Goal: Transaction & Acquisition: Purchase product/service

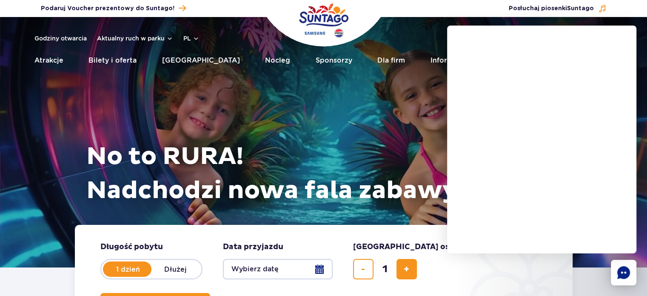
click at [322, 267] on button "Wybierz datę" at bounding box center [278, 269] width 110 height 20
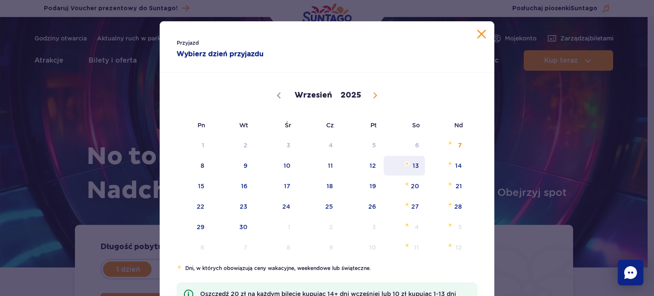
click at [409, 171] on span "13" at bounding box center [404, 166] width 43 height 20
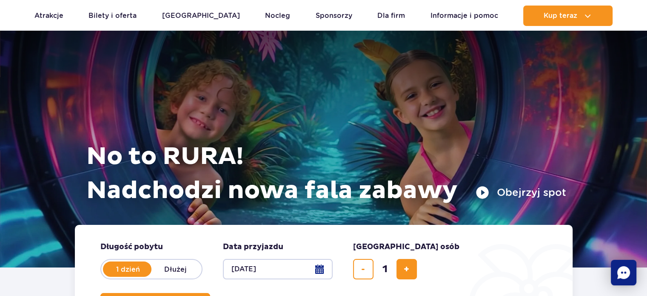
scroll to position [152, 0]
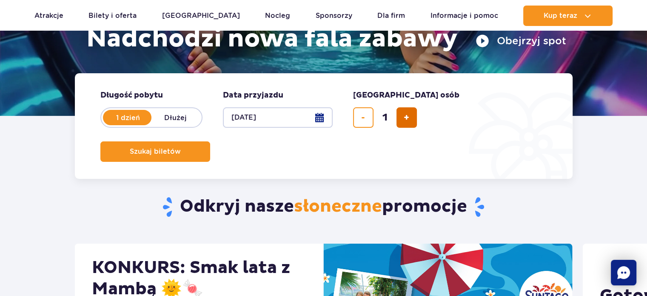
click at [406, 117] on span "dodaj bilet" at bounding box center [407, 117] width 6 height 0
type input "5"
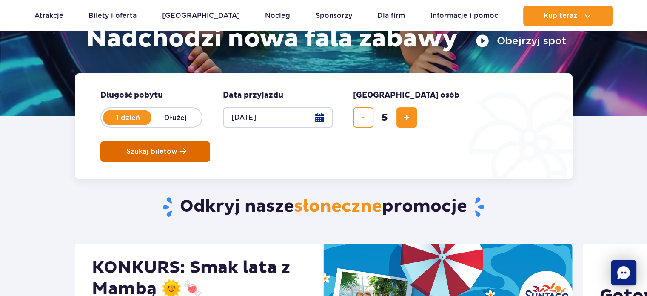
click at [177, 148] on span "Szukaj biletów" at bounding box center [151, 152] width 51 height 8
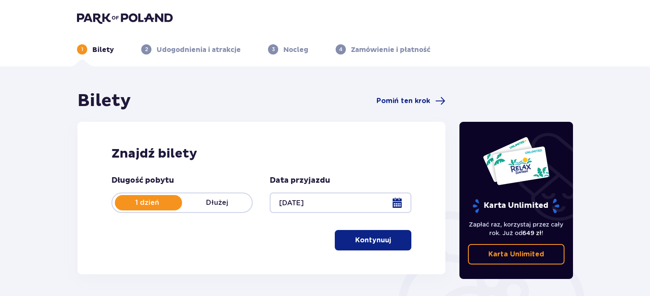
click at [368, 237] on p "Kontynuuj" at bounding box center [373, 239] width 36 height 9
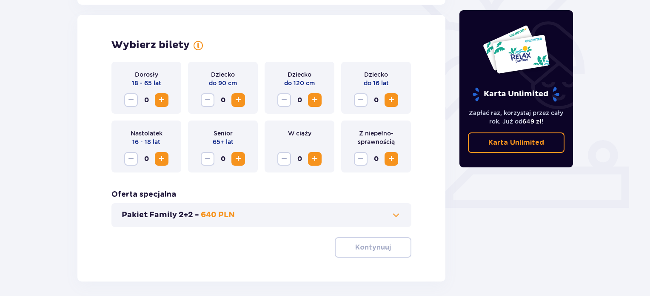
scroll to position [237, 0]
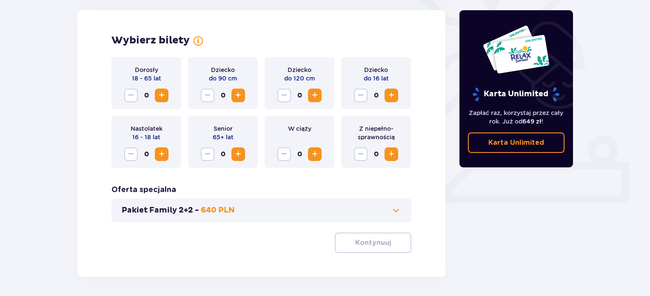
click at [163, 98] on span "Increase" at bounding box center [162, 95] width 10 height 10
click at [394, 93] on span "Increase" at bounding box center [391, 95] width 10 height 10
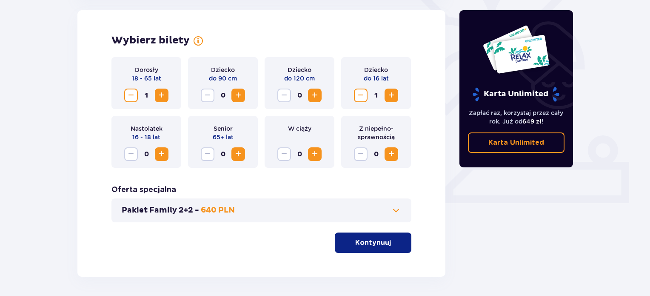
click at [394, 93] on span "Increase" at bounding box center [391, 95] width 10 height 10
click at [393, 209] on span at bounding box center [396, 210] width 10 height 10
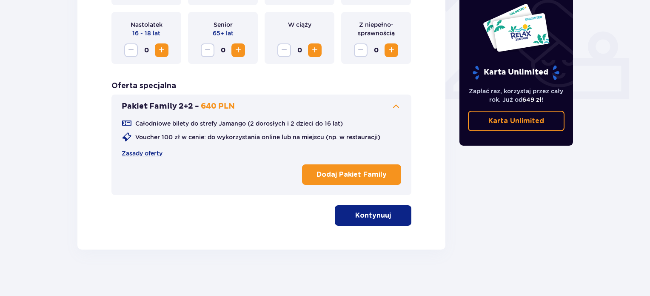
scroll to position [341, 0]
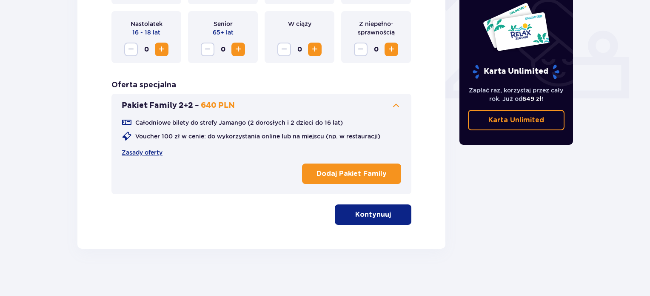
click at [368, 214] on p "Kontynuuj" at bounding box center [373, 214] width 36 height 9
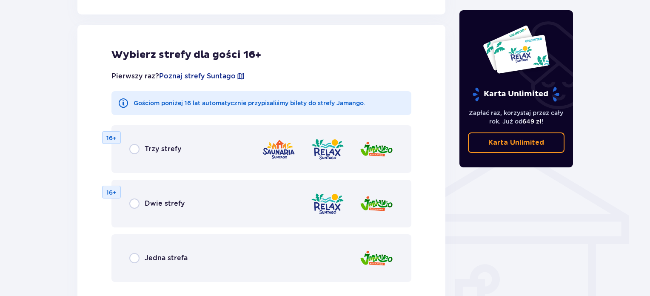
scroll to position [549, 0]
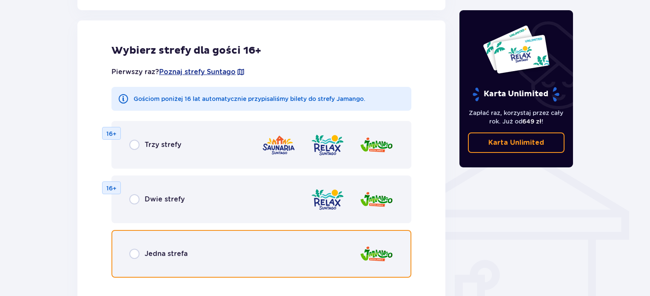
click at [132, 255] on input "radio" at bounding box center [134, 254] width 10 height 10
radio input "true"
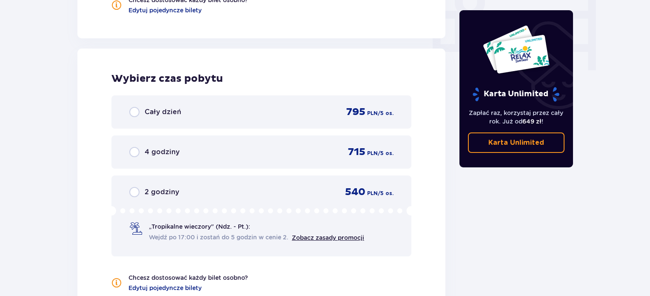
scroll to position [868, 0]
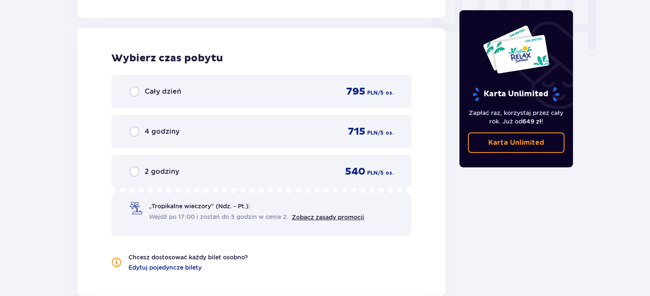
click at [215, 93] on div "Cały dzień 795 PLN / 5 os." at bounding box center [261, 91] width 264 height 13
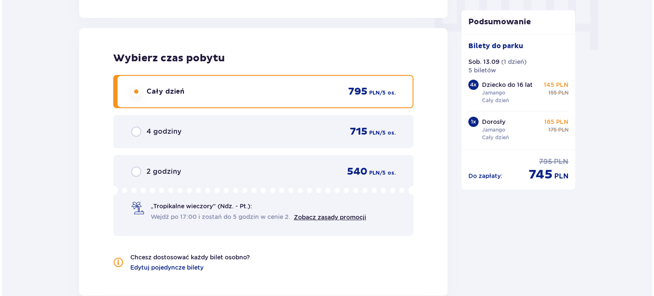
scroll to position [996, 0]
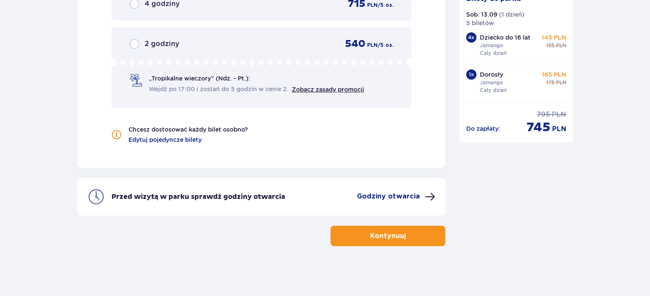
click at [410, 195] on p "Godziny otwarcia" at bounding box center [388, 196] width 63 height 9
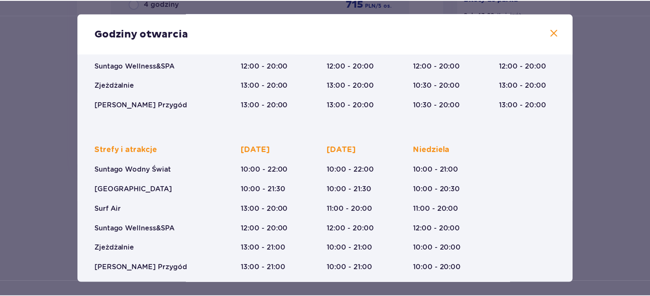
scroll to position [146, 0]
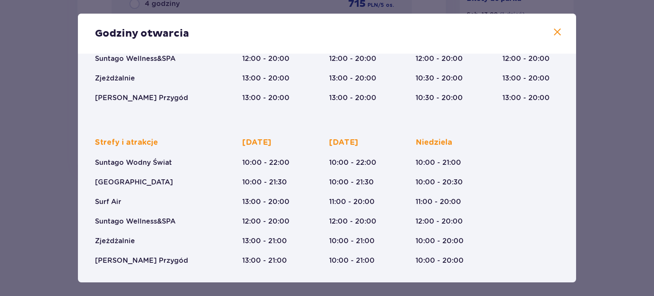
click at [553, 32] on span at bounding box center [557, 32] width 10 height 10
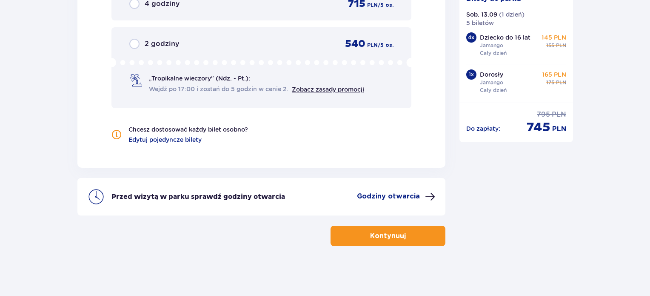
click at [422, 236] on button "Kontynuuj" at bounding box center [388, 236] width 115 height 20
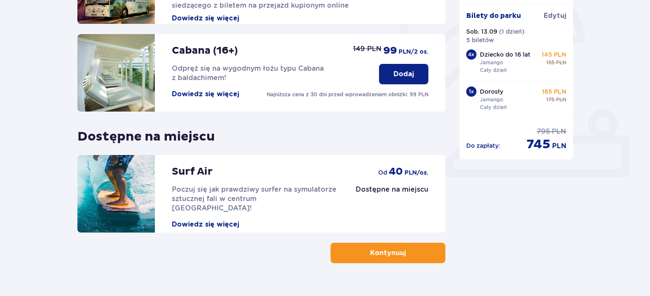
scroll to position [281, 0]
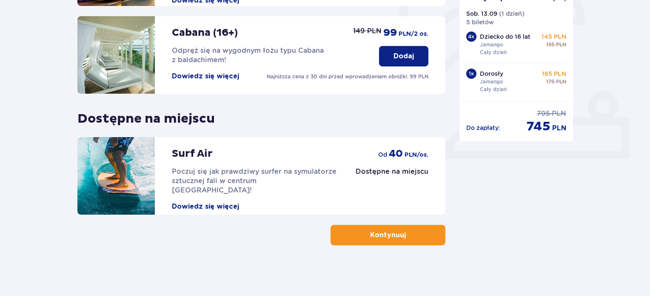
click at [418, 233] on button "Kontynuuj" at bounding box center [388, 235] width 115 height 20
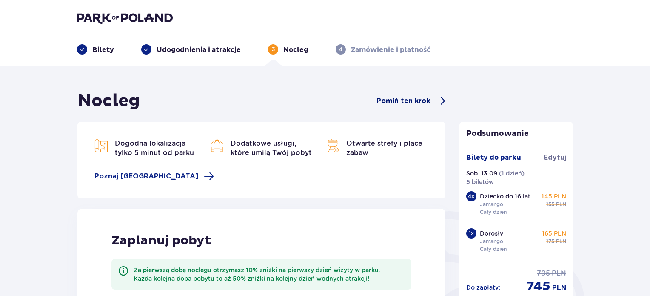
click at [407, 102] on span "Pomiń ten krok" at bounding box center [404, 100] width 54 height 9
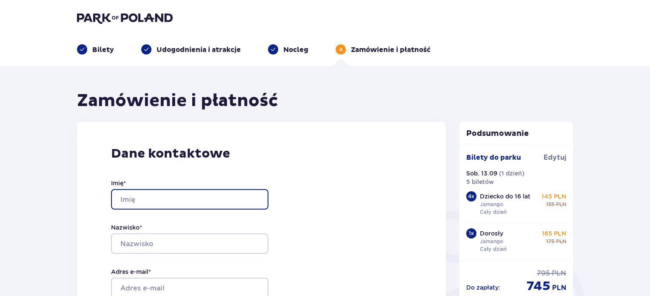
click at [186, 197] on input "Imię *" at bounding box center [189, 199] width 157 height 20
type input "dagmara"
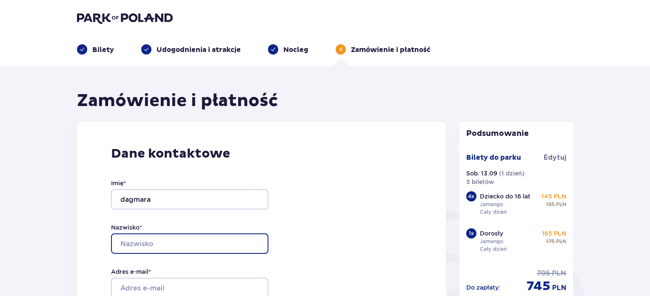
type input "ozimina"
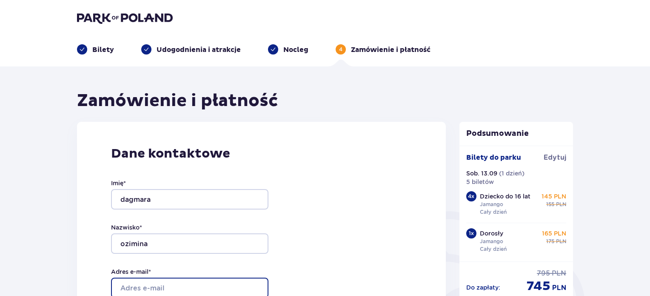
type input "dagmaraozimina@gmail.com"
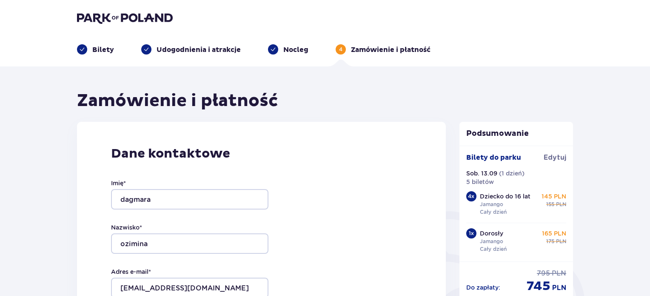
type input "dagmaraozimina@gmail.com"
type input "660747712"
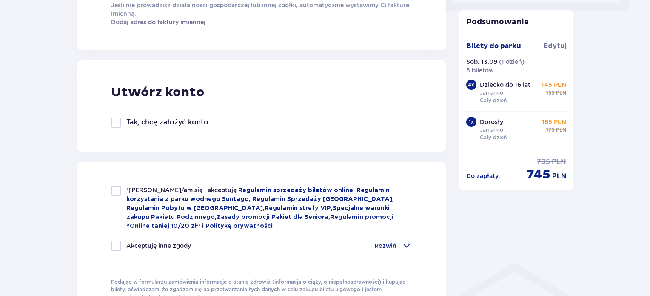
scroll to position [480, 0]
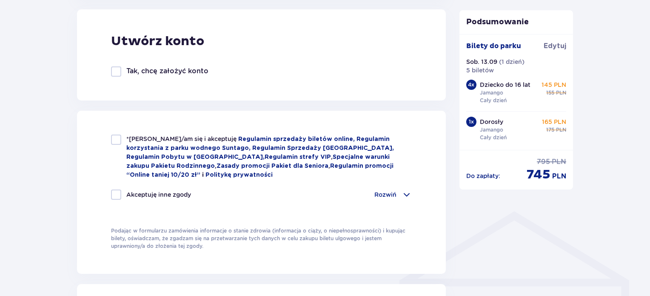
click at [115, 137] on div at bounding box center [116, 139] width 10 height 10
checkbox input "true"
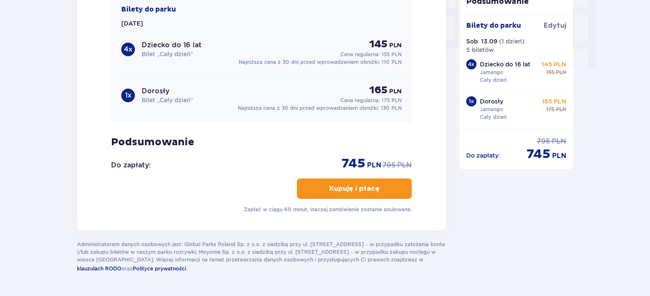
scroll to position [853, 0]
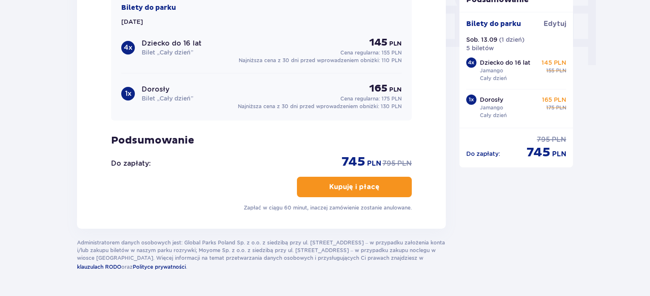
click at [351, 183] on p "Kupuję i płacę" at bounding box center [354, 186] width 50 height 9
